Goal: Obtain resource: Obtain resource

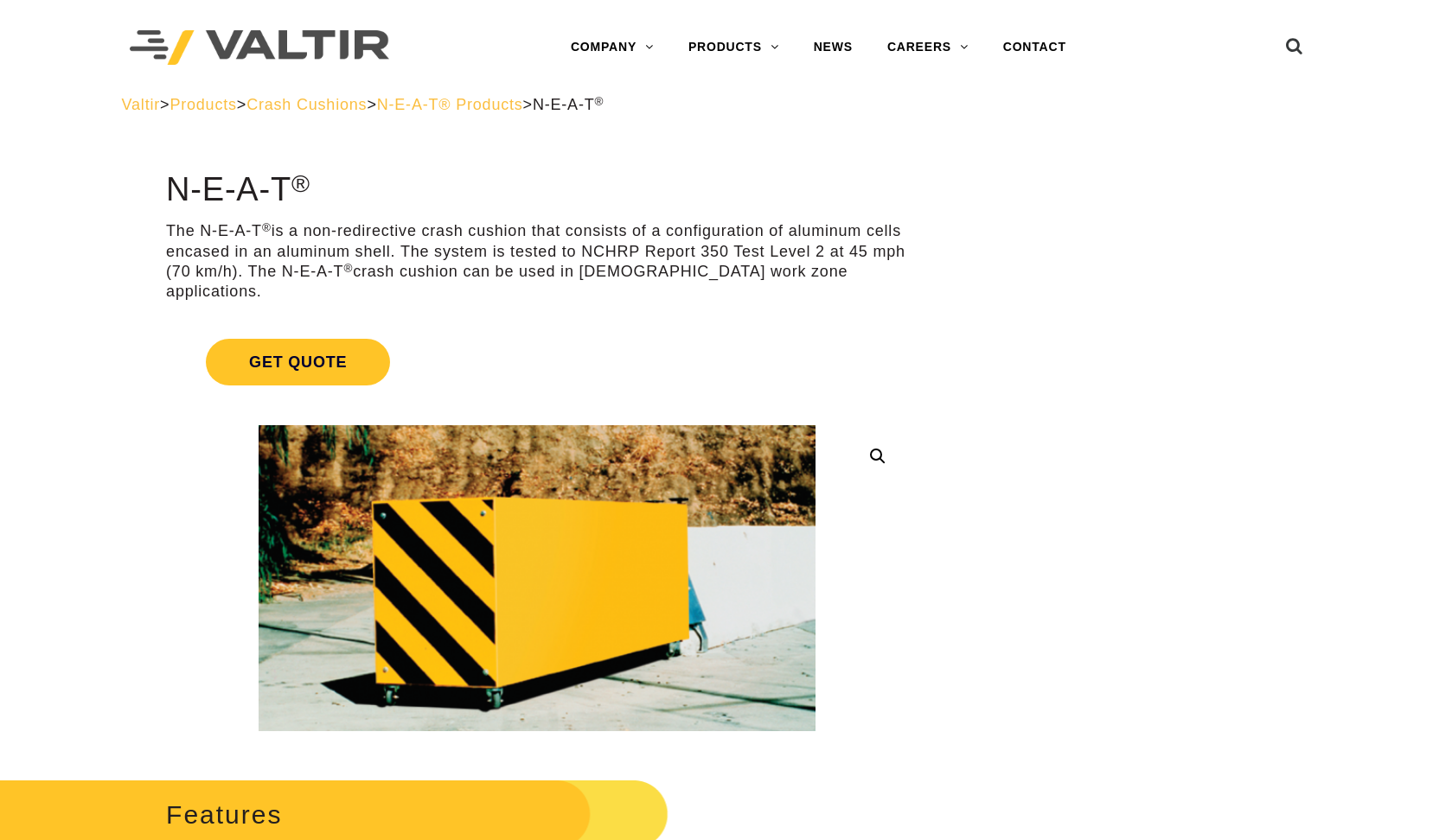
click at [491, 189] on h1 "N-E-A-T ®" at bounding box center [537, 190] width 743 height 36
drag, startPoint x: 1168, startPoint y: 214, endPoint x: 1139, endPoint y: 215, distance: 29.0
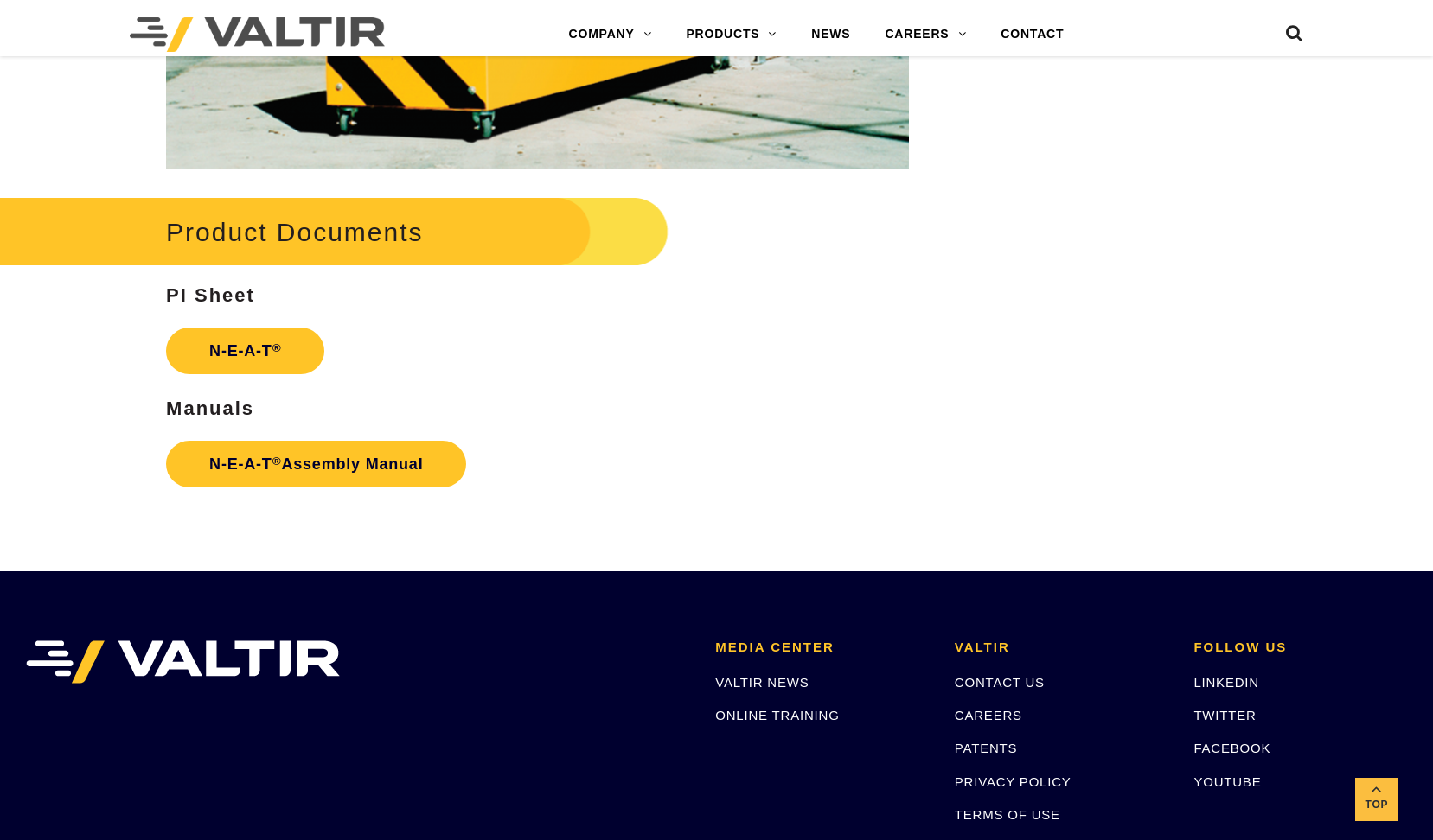
scroll to position [2248, 0]
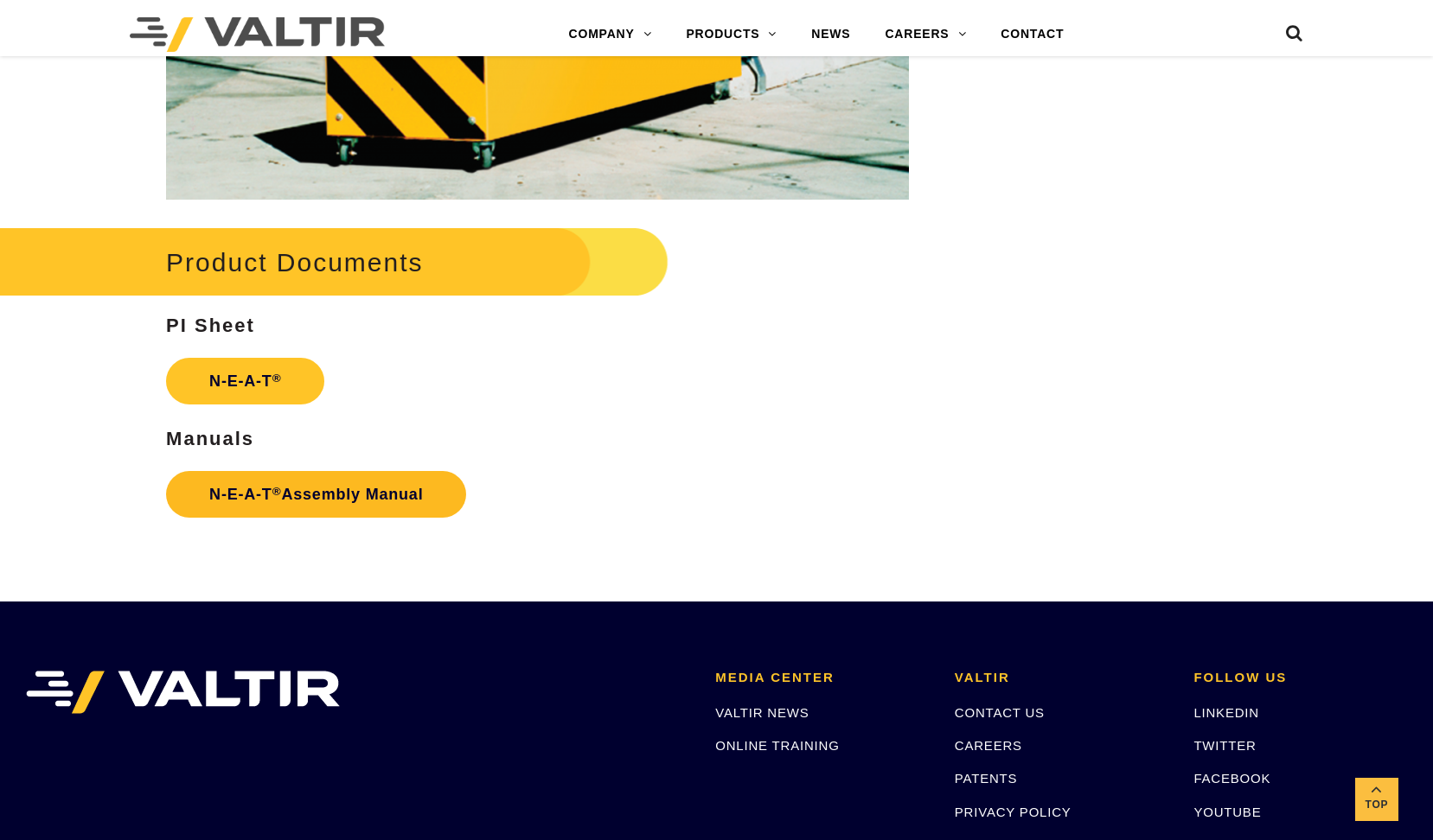
click at [257, 481] on link "N-E-A-T ® Assembly Manual" at bounding box center [316, 494] width 300 height 47
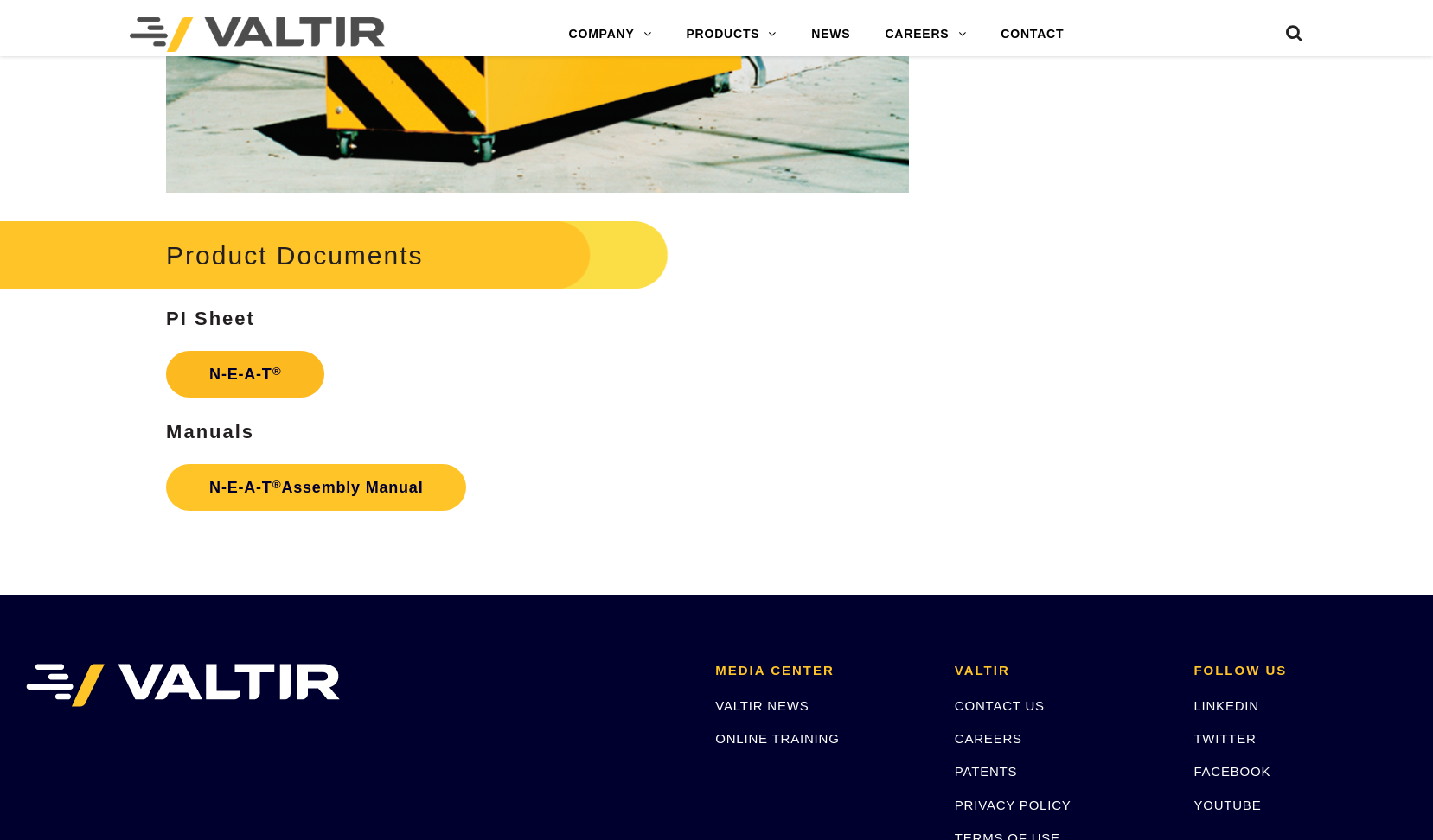
scroll to position [2248, 0]
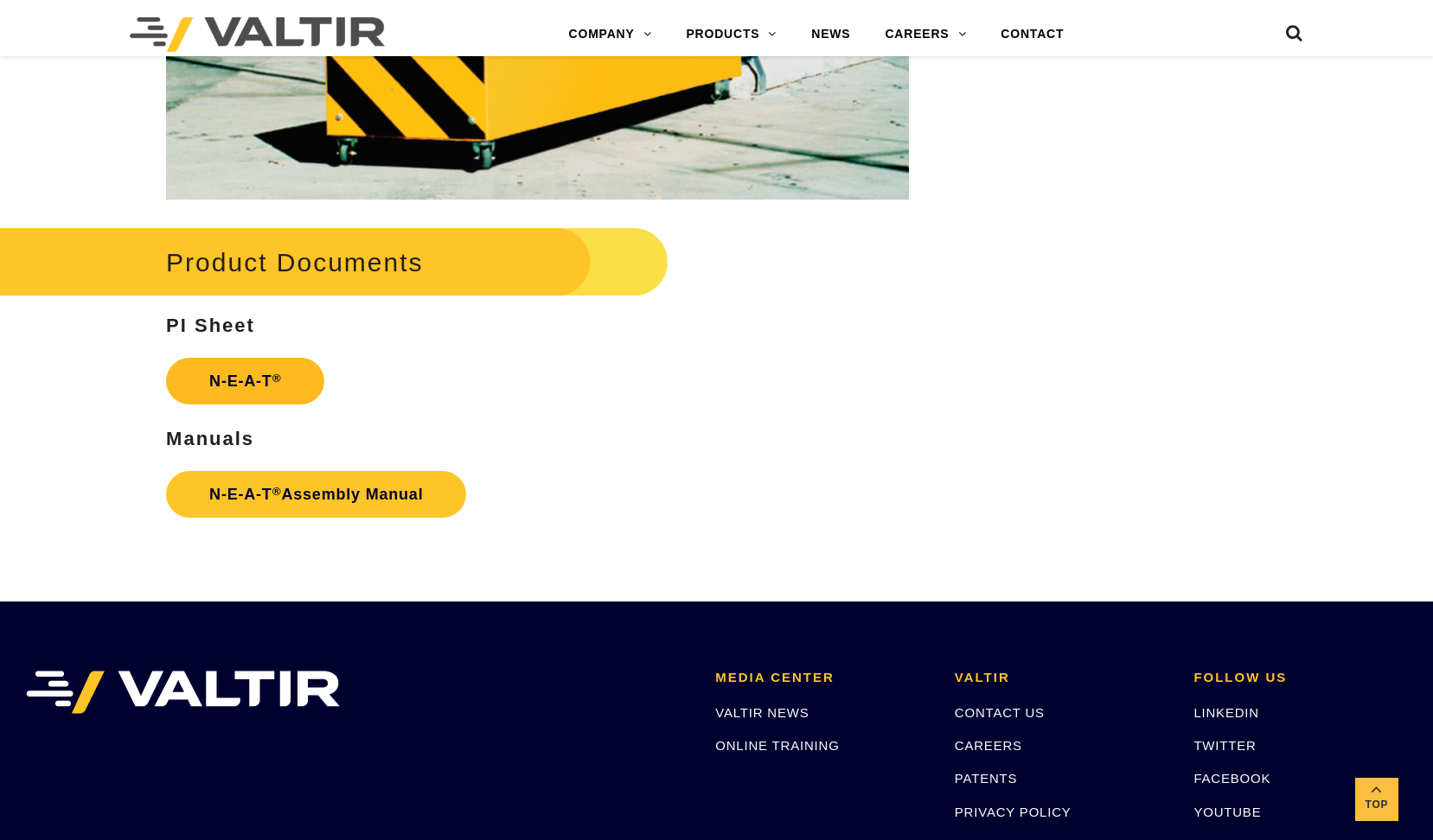
click at [226, 366] on link "N-E-A-T ®" at bounding box center [246, 380] width 159 height 47
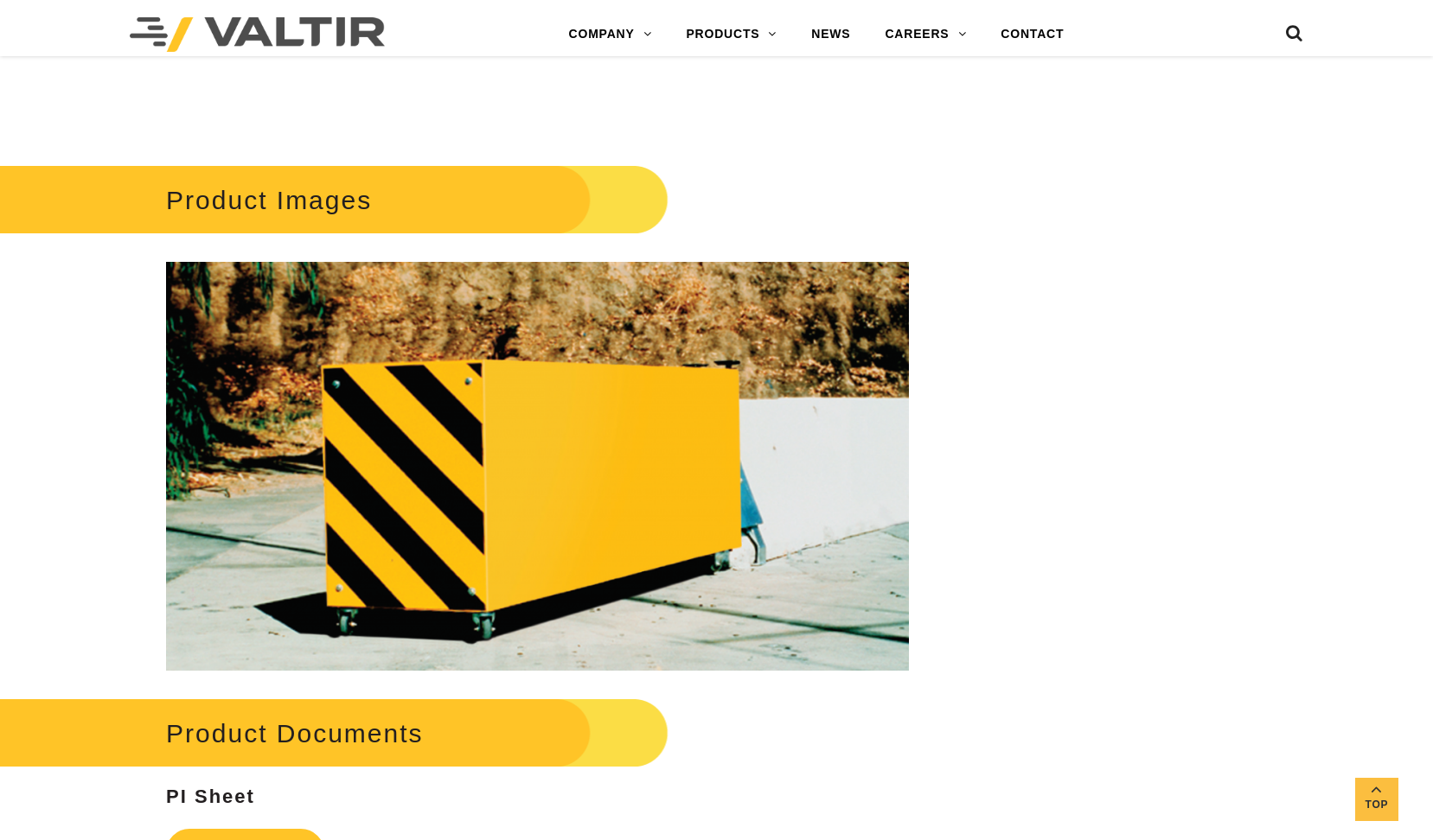
scroll to position [1815, 0]
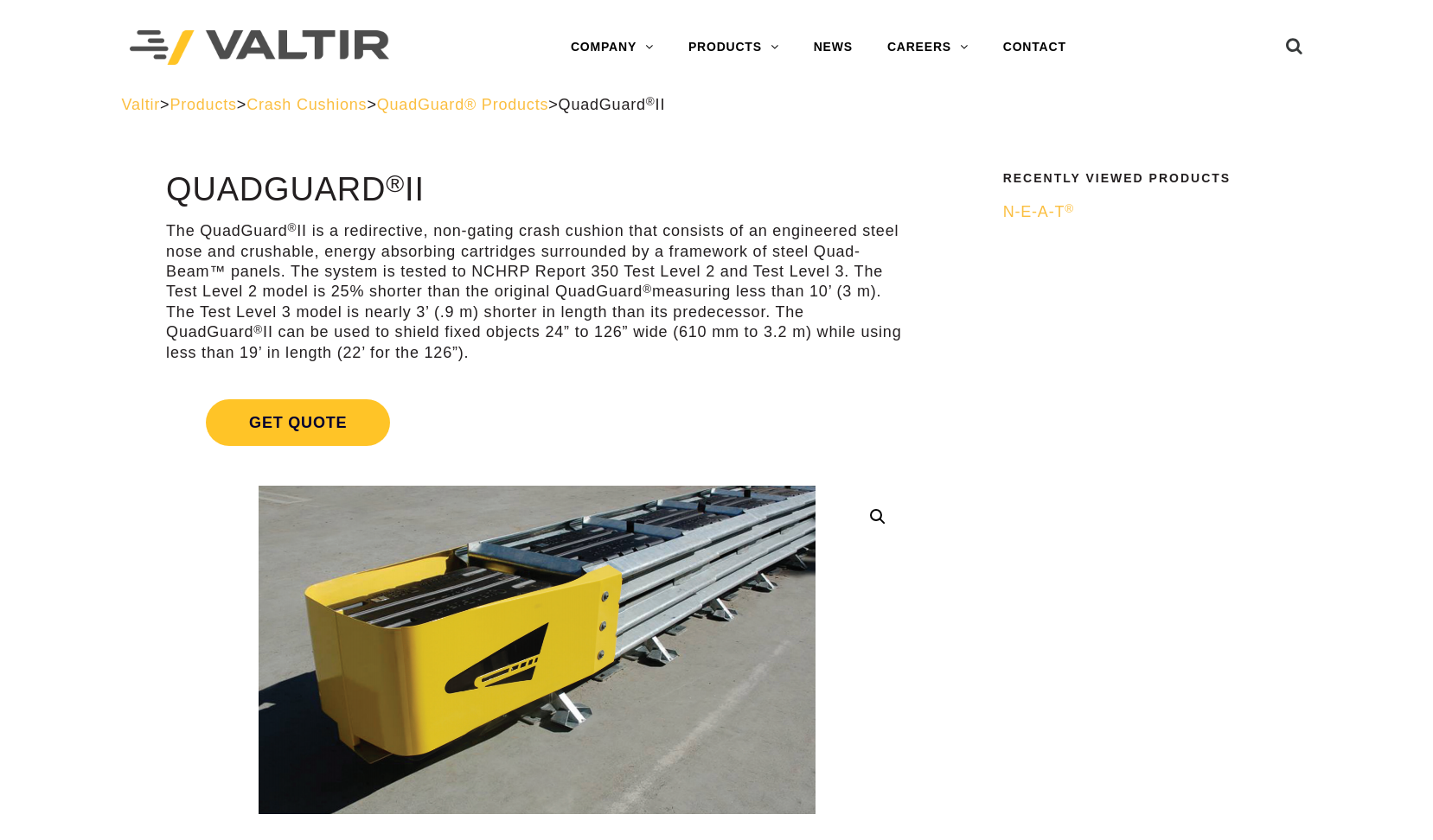
click at [485, 299] on p "The QuadGuard ® II is a redirective, non-gating crash cushion that consists of …" at bounding box center [537, 292] width 743 height 141
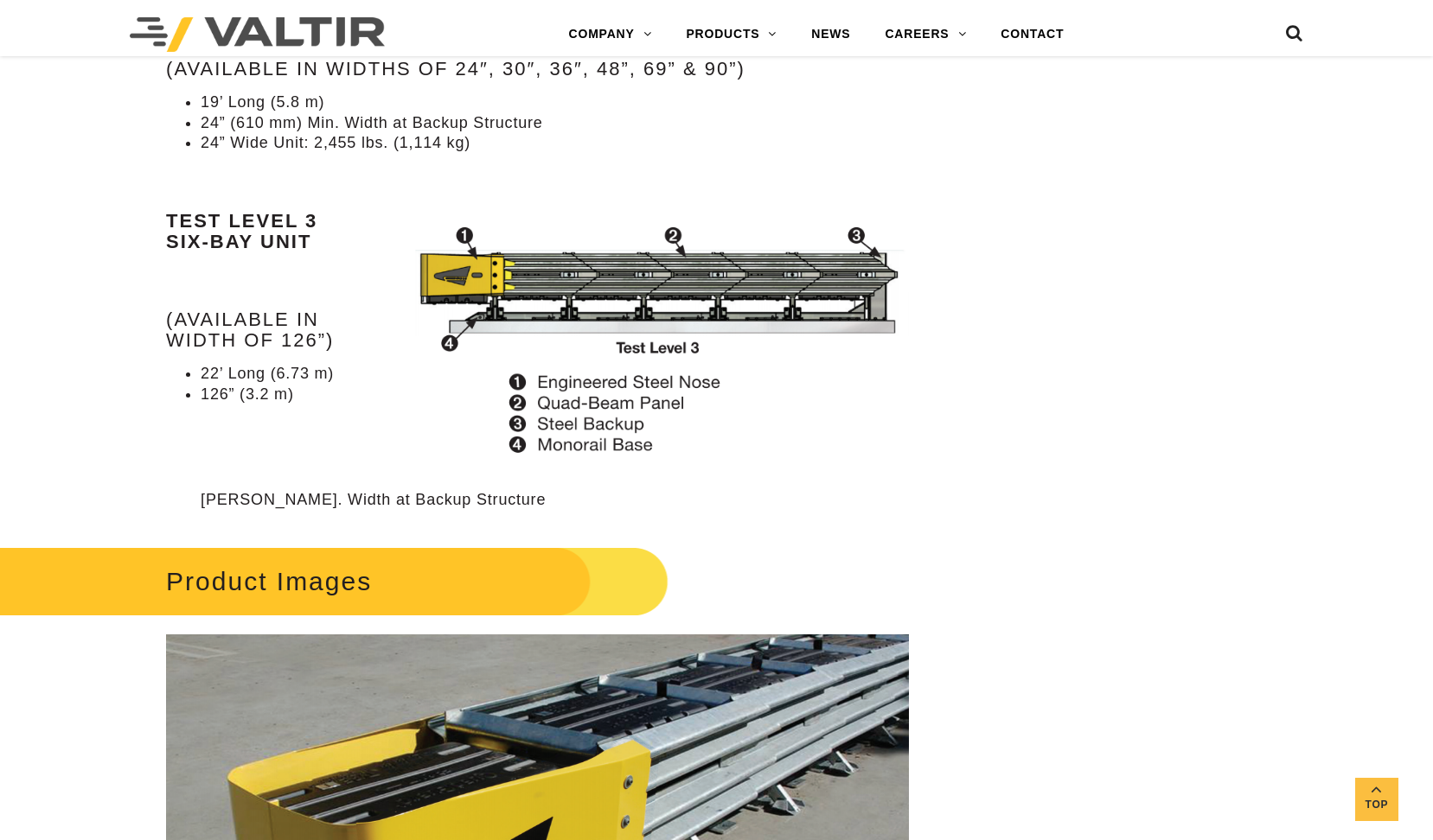
scroll to position [2766, 0]
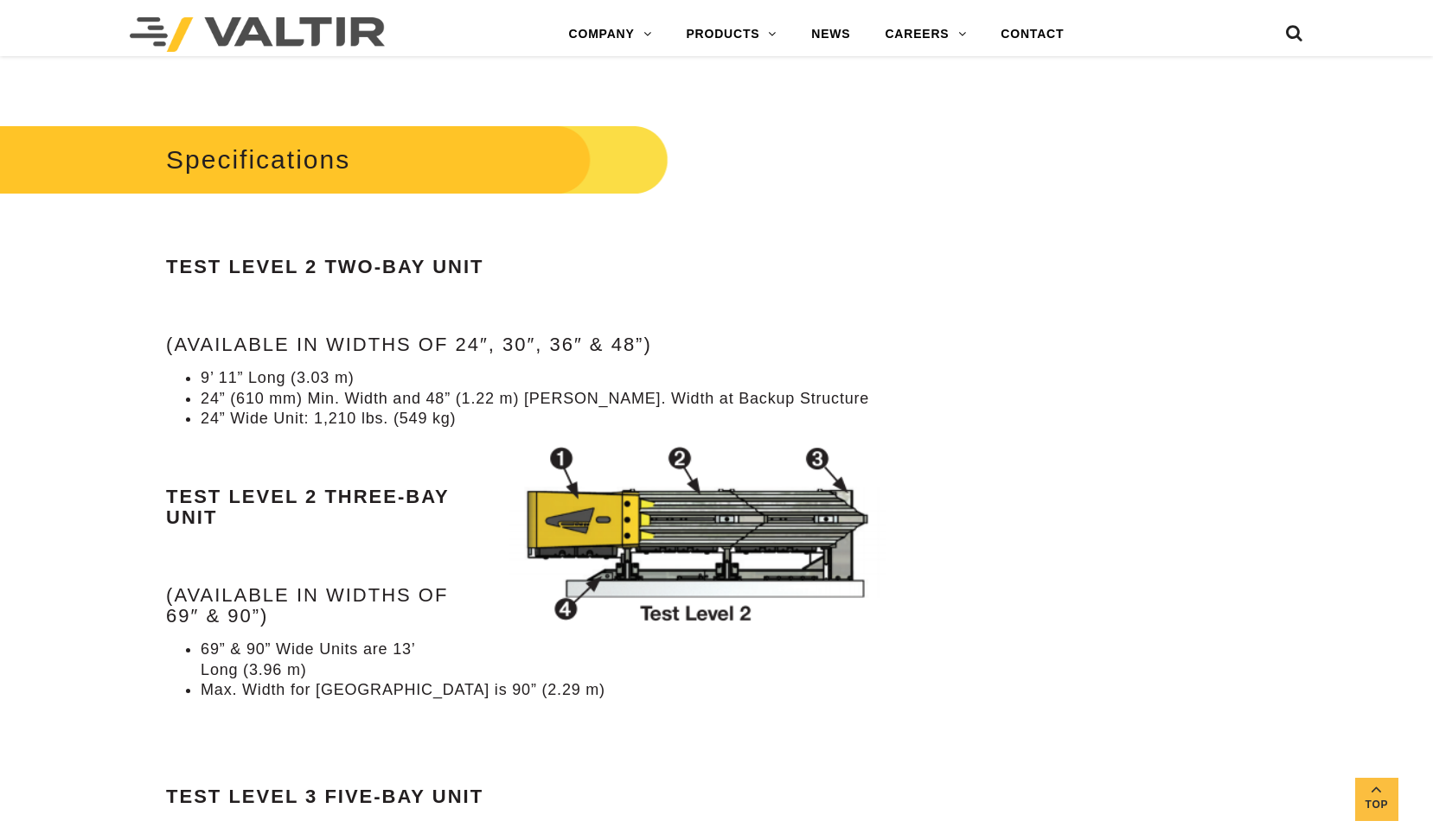
scroll to position [0, 0]
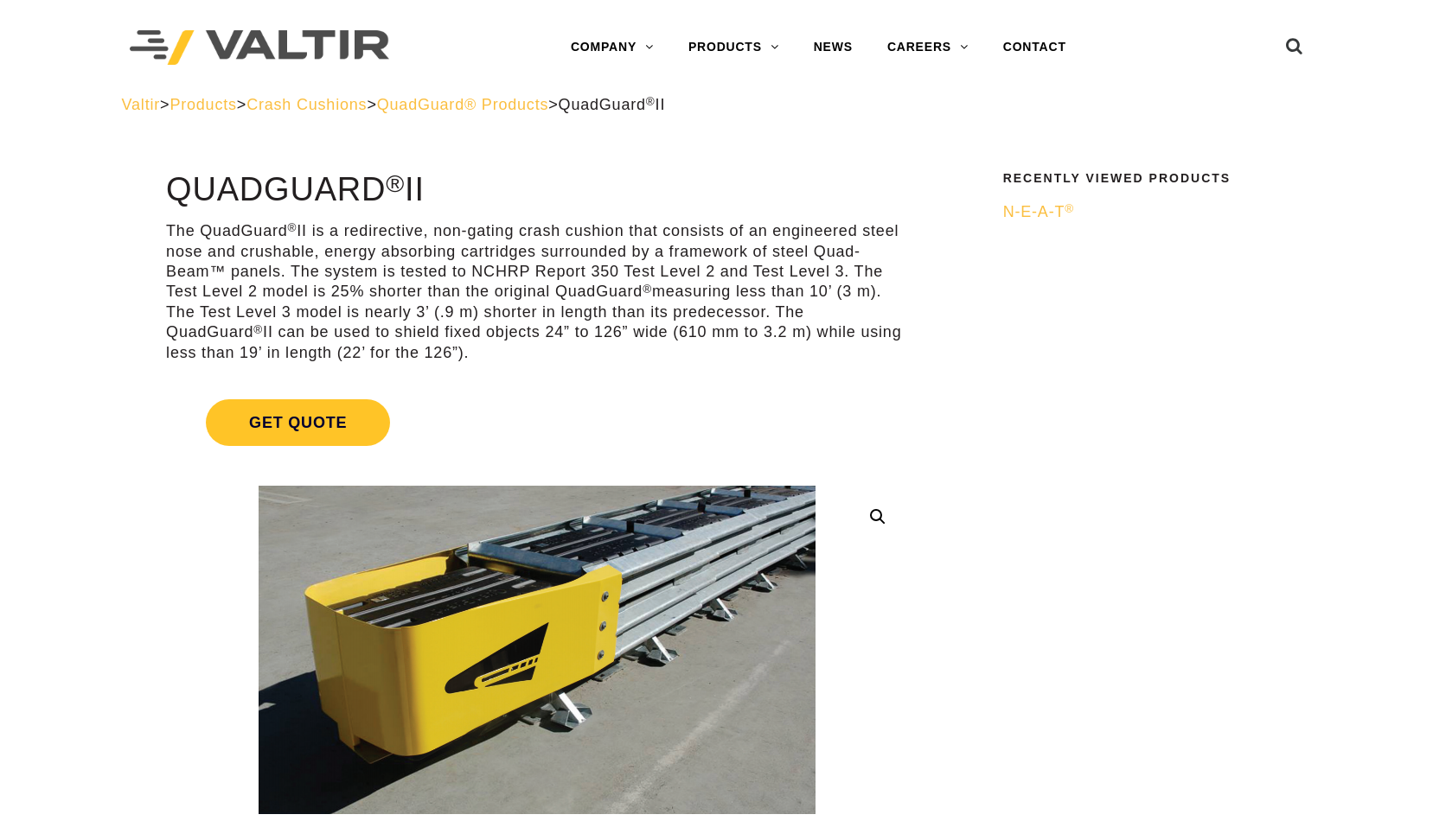
click at [532, 291] on p "The QuadGuard ® II is a redirective, non-gating crash cushion that consists of …" at bounding box center [537, 292] width 743 height 141
click at [514, 334] on p "The QuadGuard ® II is a redirective, non-gating crash cushion that consists of …" at bounding box center [537, 292] width 743 height 141
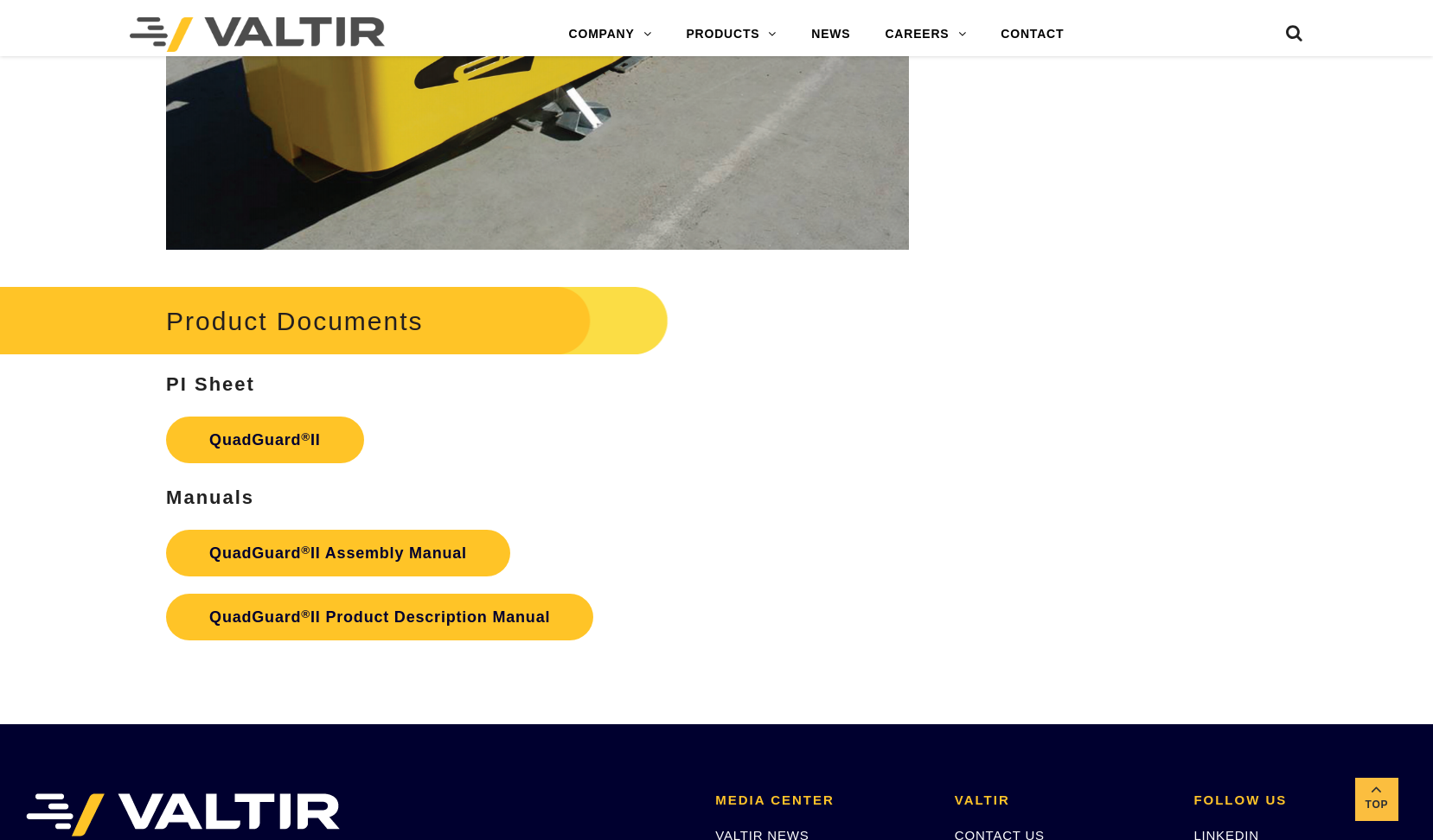
scroll to position [3285, 0]
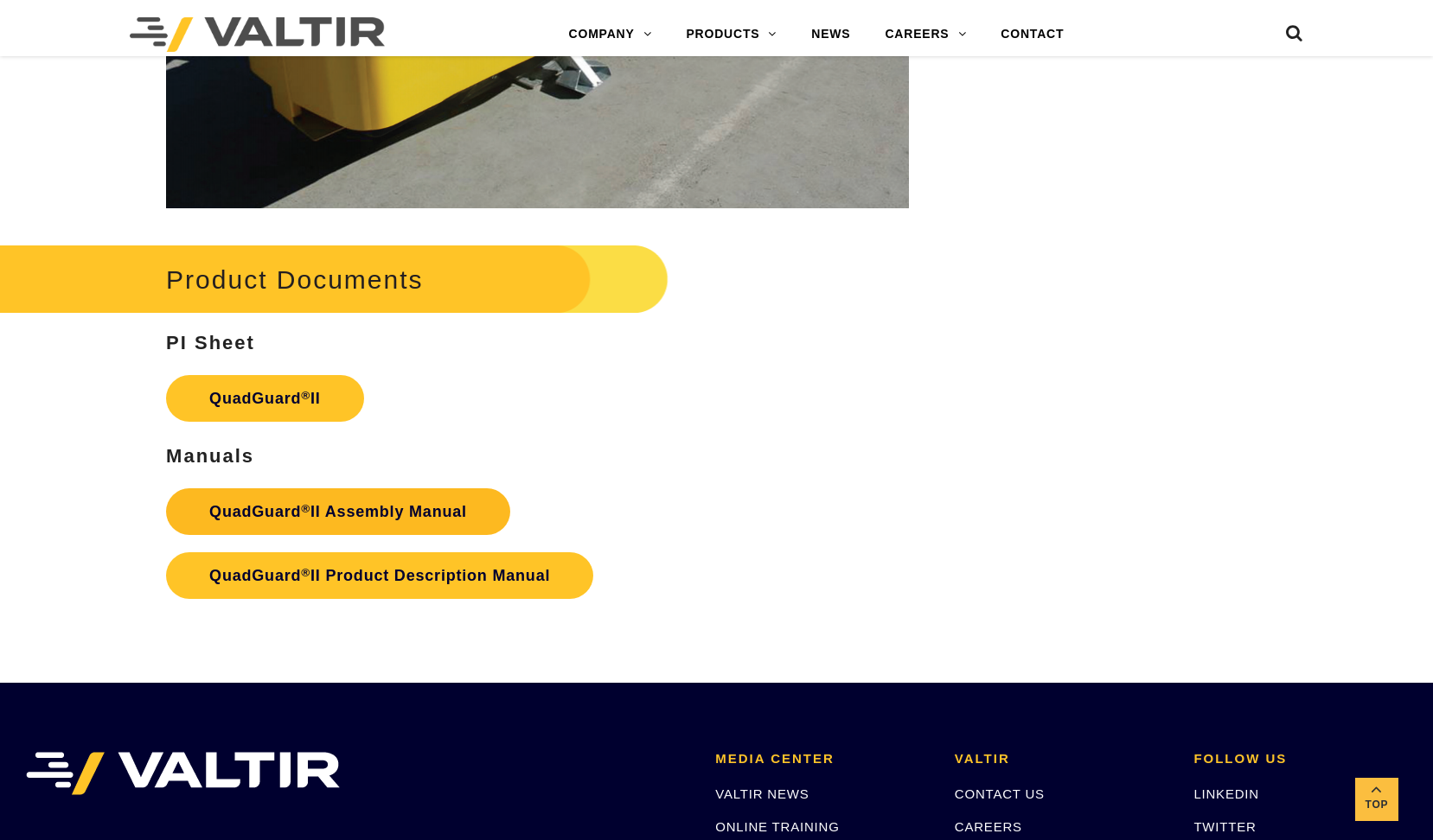
click at [363, 503] on strong "QuadGuard ® II Assembly Manual" at bounding box center [338, 511] width 258 height 17
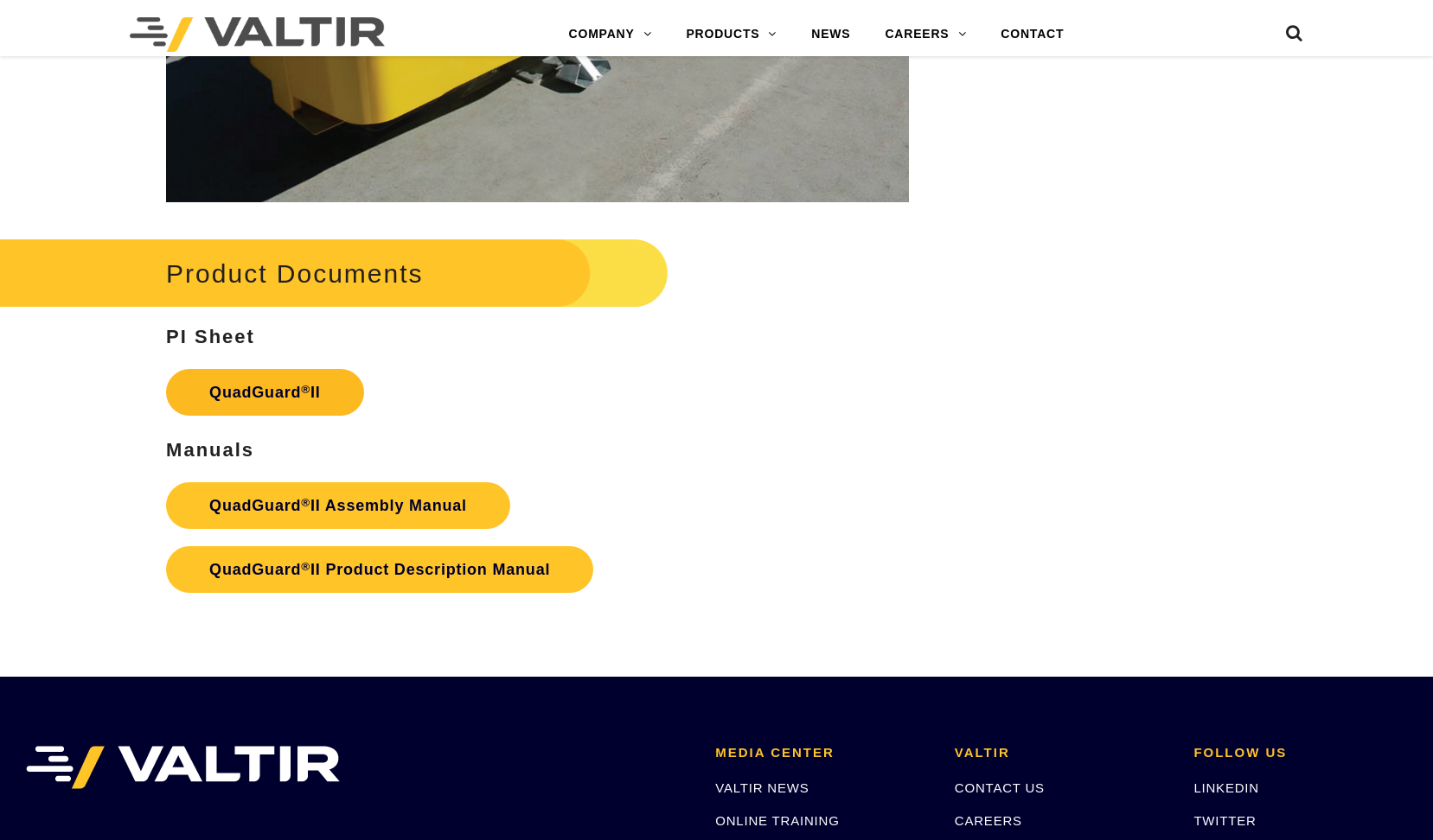
scroll to position [3285, 0]
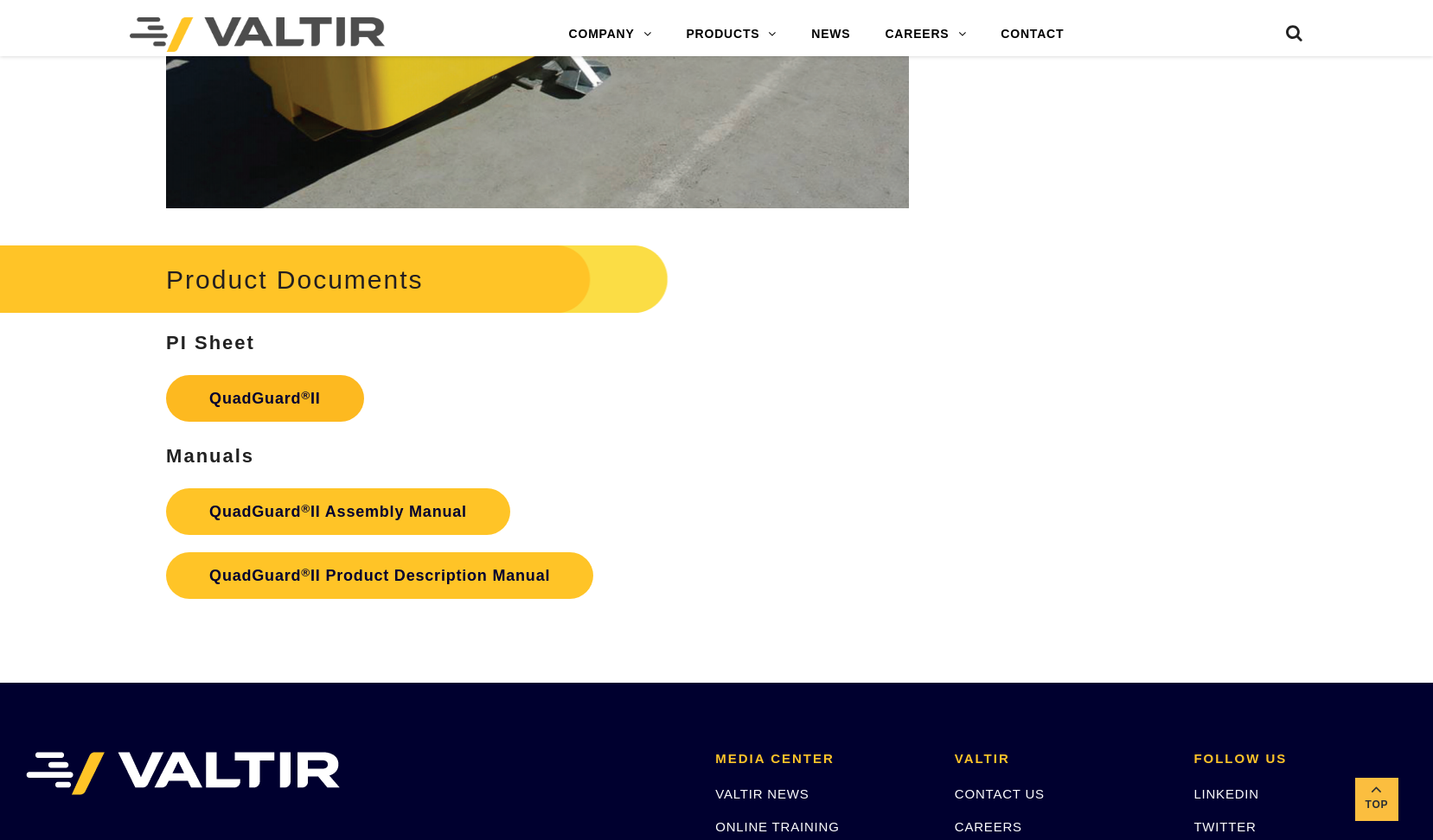
click at [288, 376] on link "QuadGuard ® II" at bounding box center [265, 398] width 198 height 47
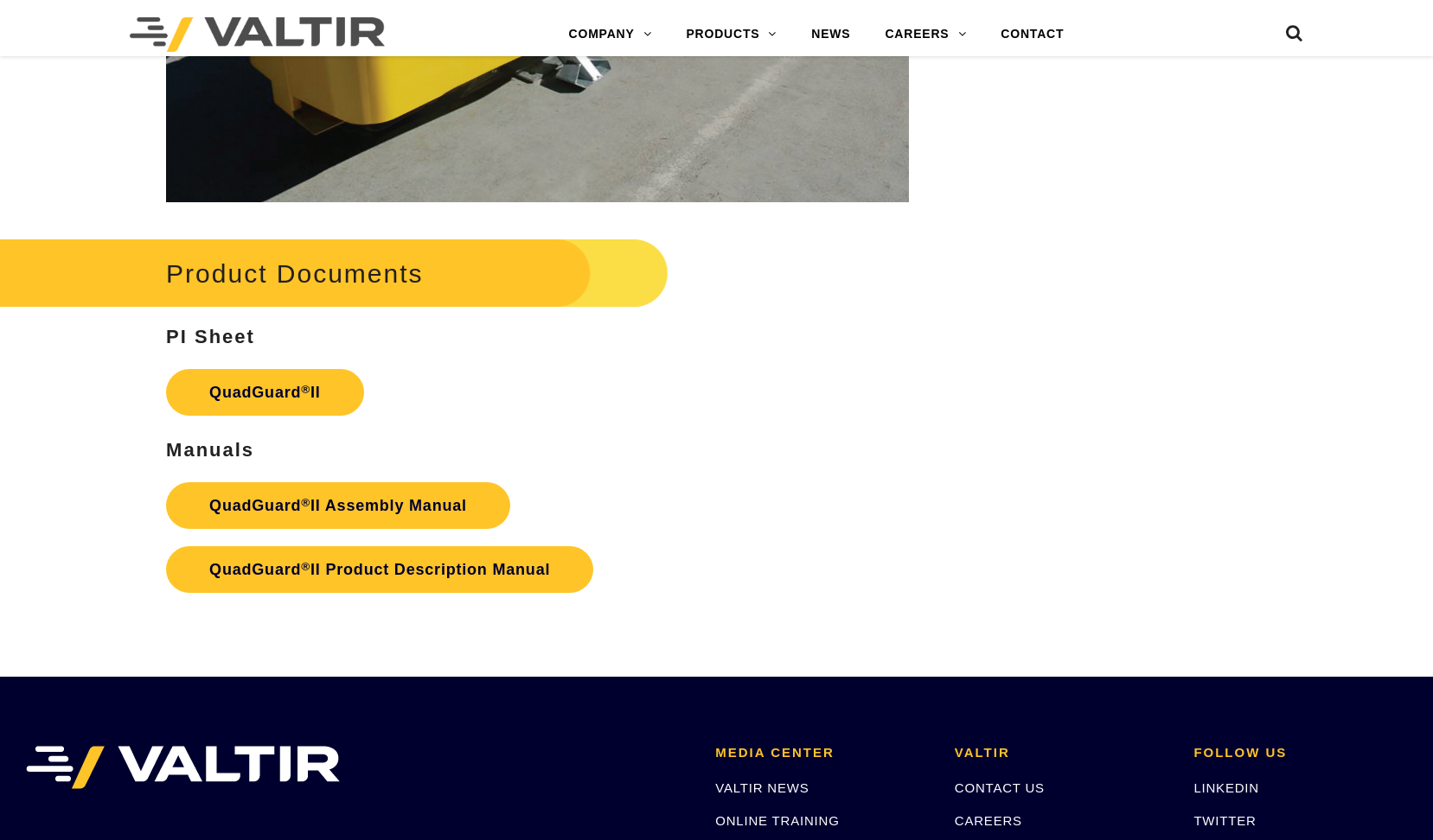
scroll to position [3285, 0]
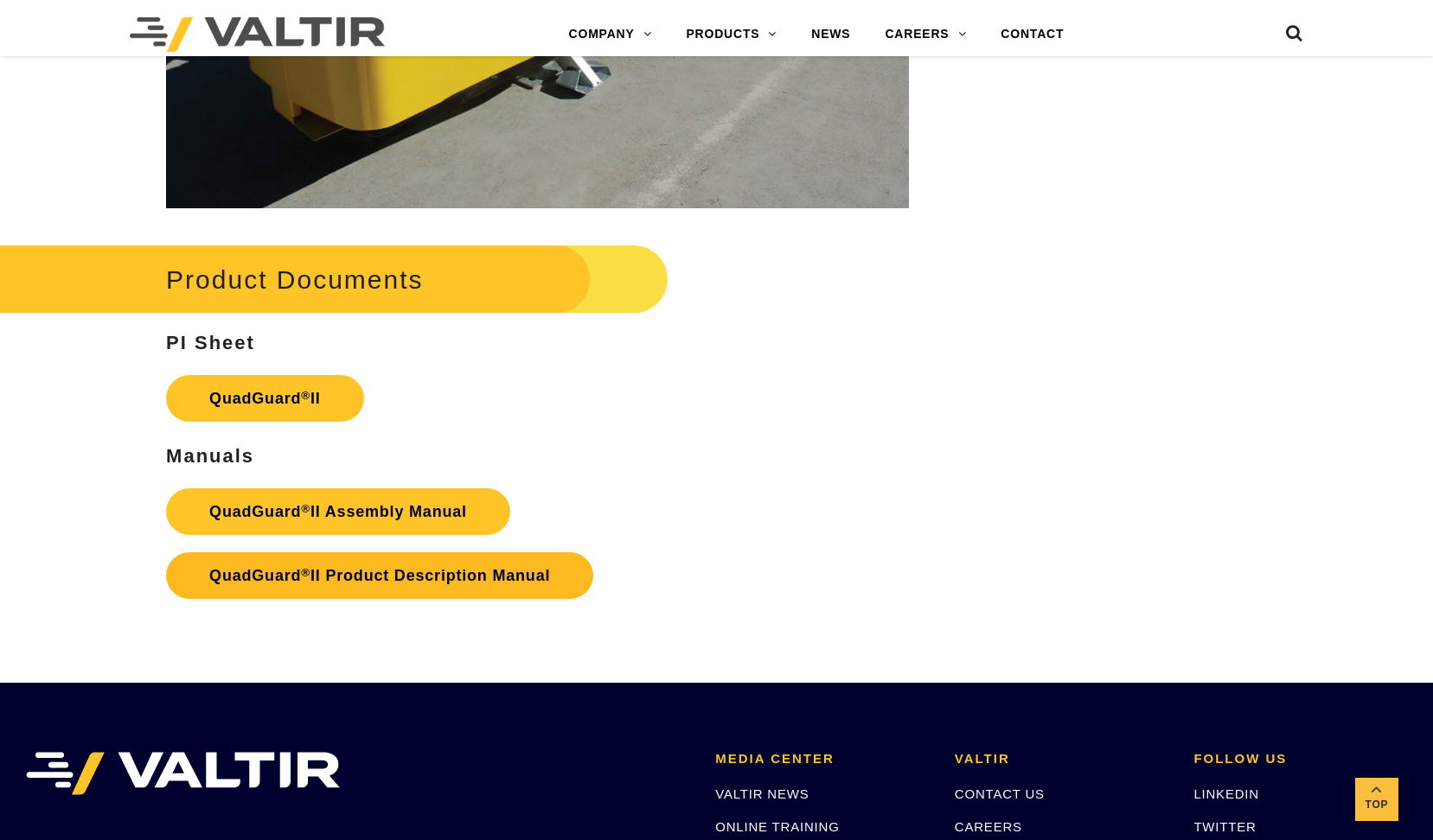
click at [381, 567] on strong "QuadGuard ® II Product Description Manual" at bounding box center [380, 575] width 340 height 17
